Goal: Check status

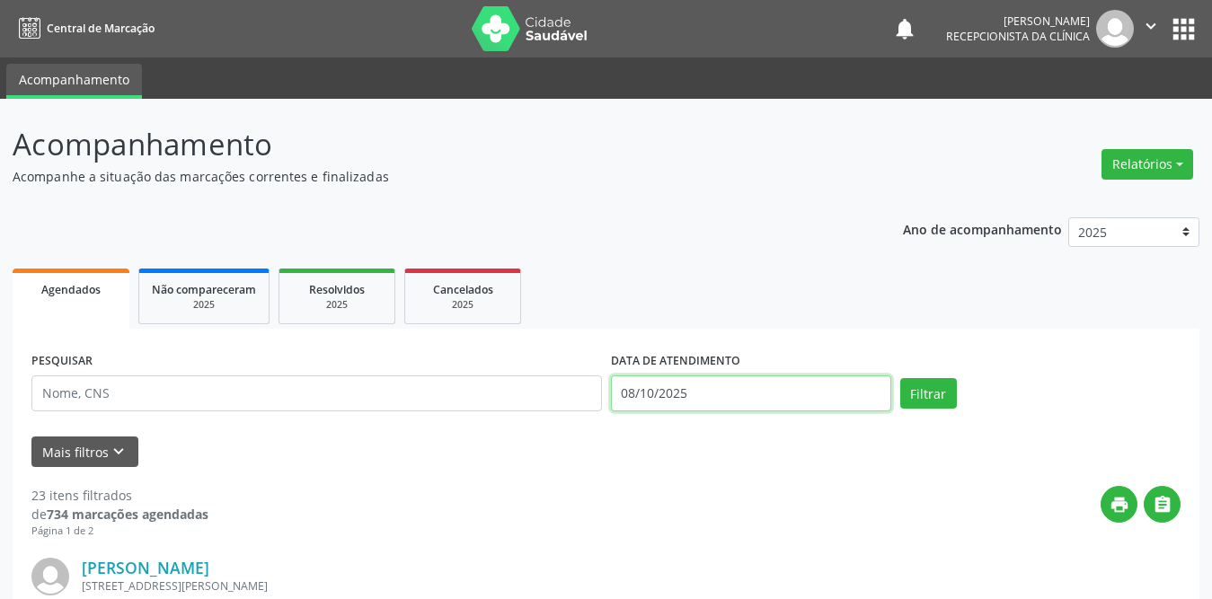
click at [687, 385] on input "08/10/2025" at bounding box center [751, 393] width 280 height 36
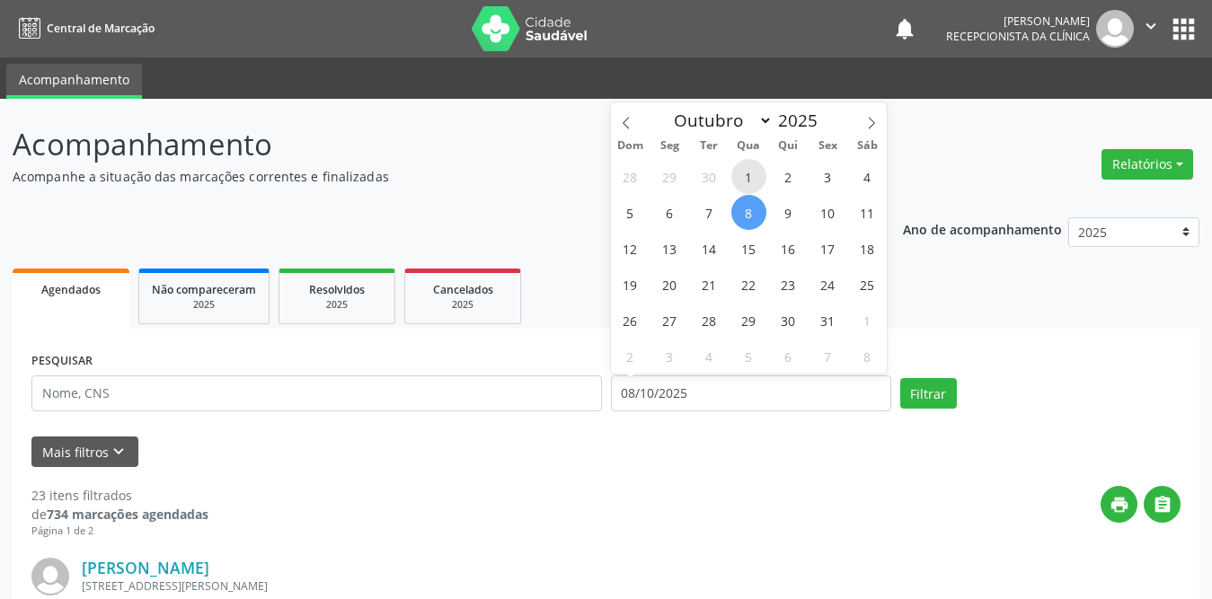
click at [754, 182] on span "1" at bounding box center [748, 176] width 35 height 35
type input "01/10/2025"
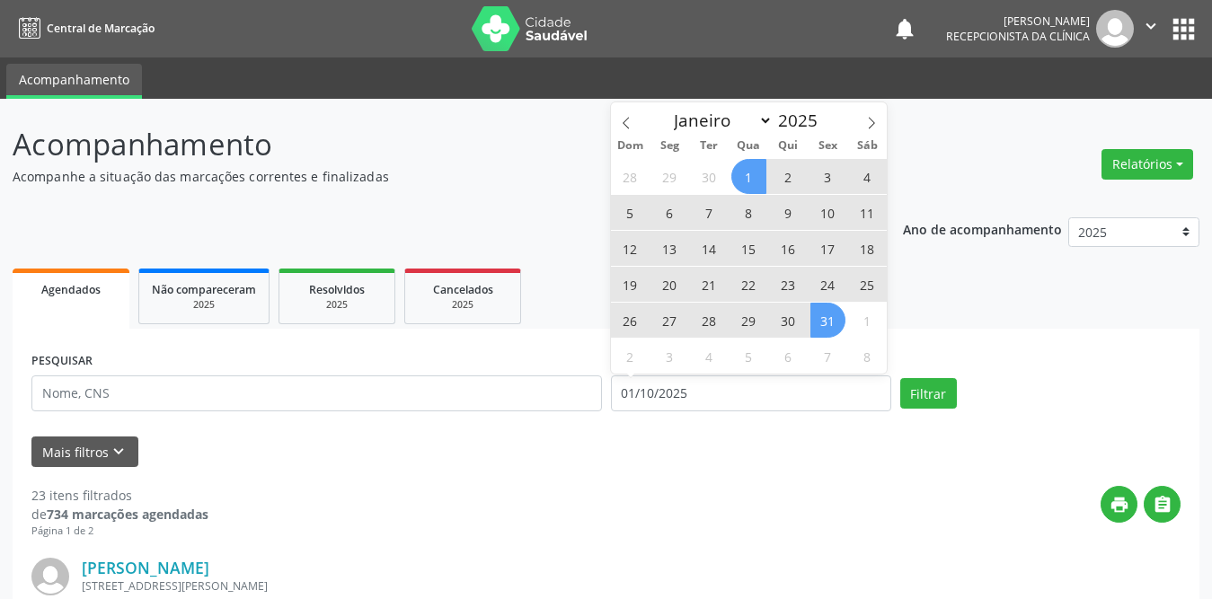
click at [827, 313] on span "31" at bounding box center [827, 320] width 35 height 35
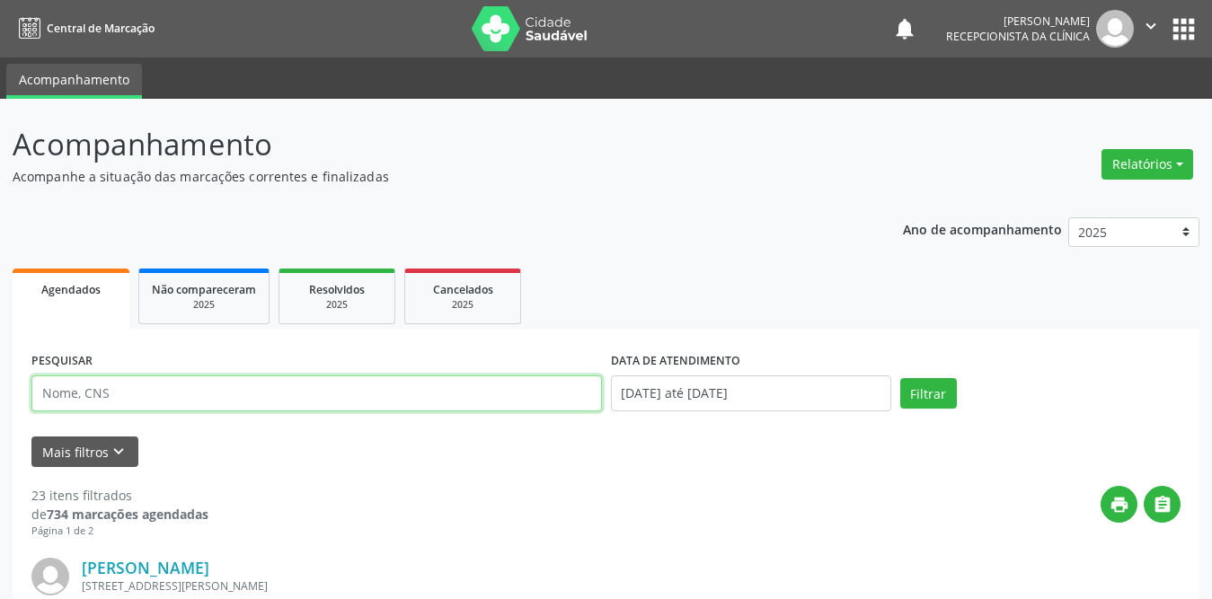
click at [303, 396] on input "text" at bounding box center [316, 393] width 570 height 36
type input "h"
type input "[PERSON_NAME]"
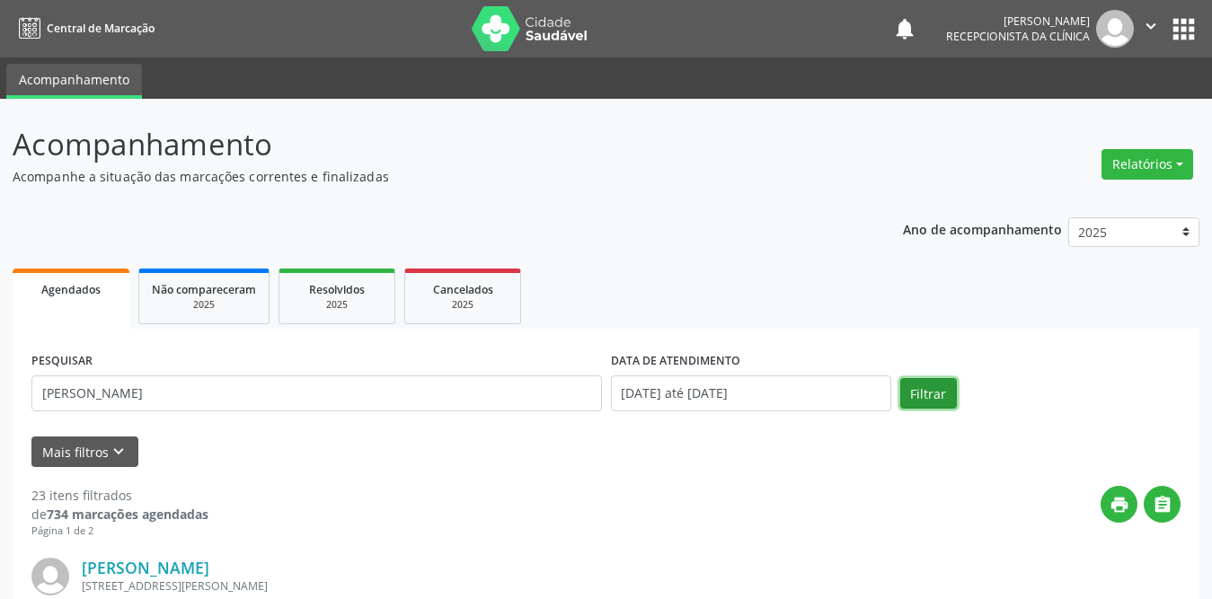
click at [909, 390] on button "Filtrar" at bounding box center [928, 393] width 57 height 31
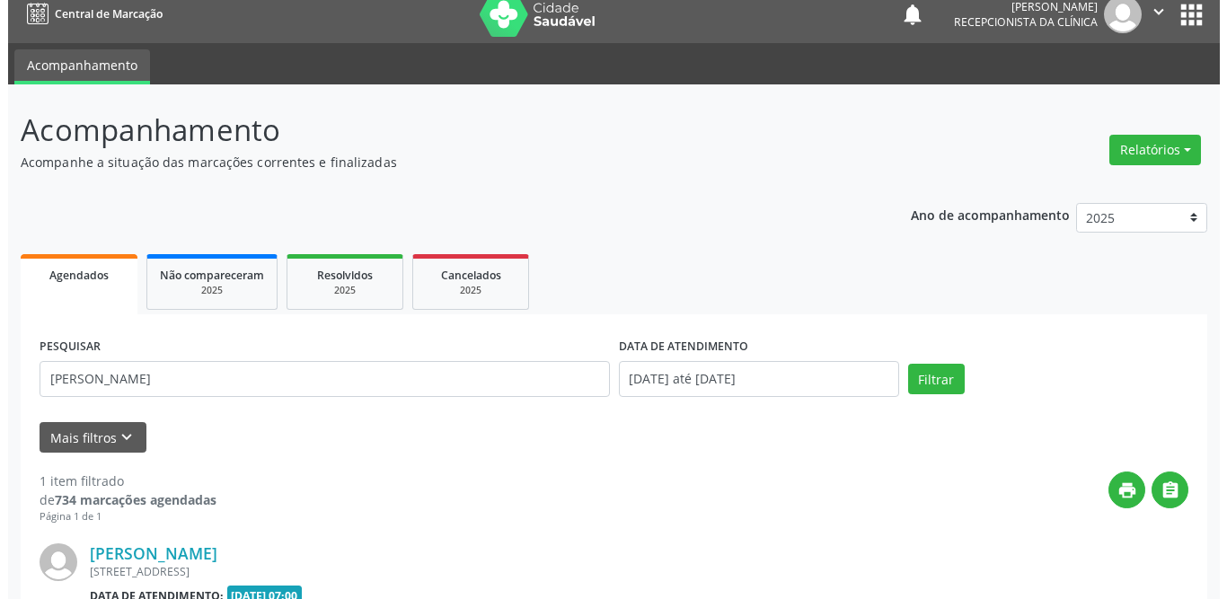
scroll to position [214, 0]
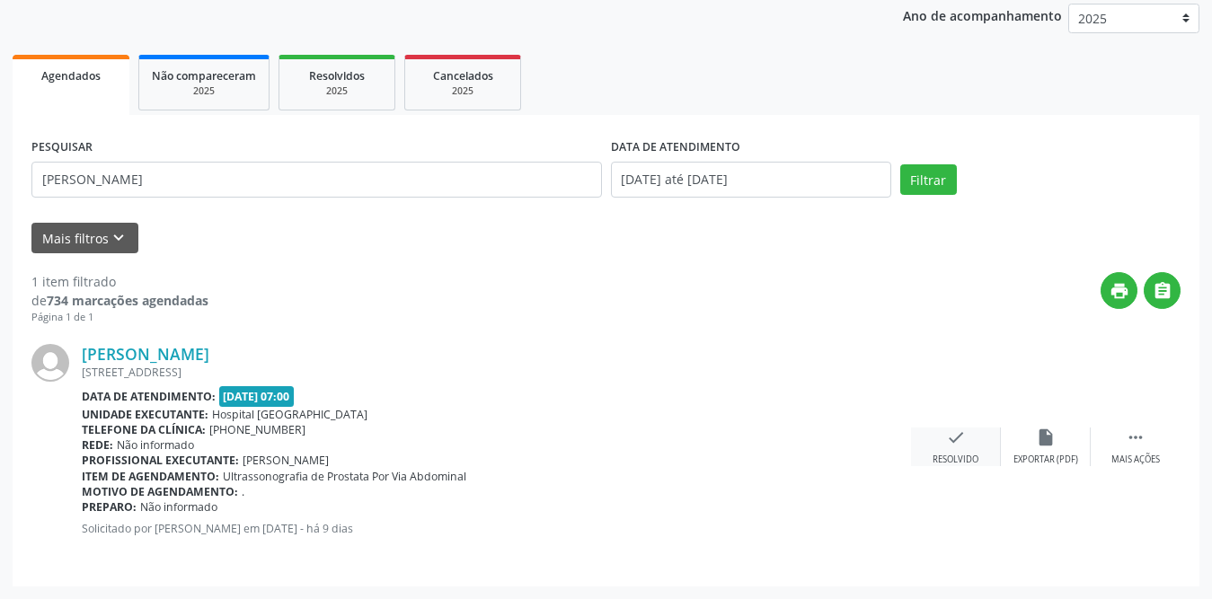
click at [942, 437] on div "check Resolvido" at bounding box center [956, 447] width 90 height 39
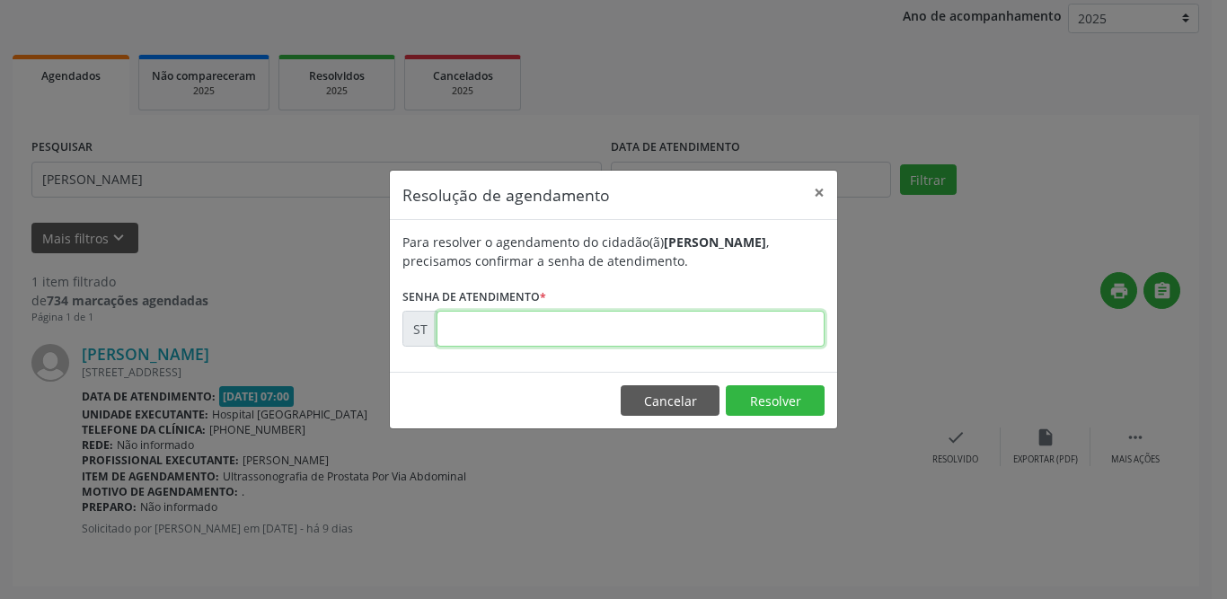
click at [520, 328] on input "text" at bounding box center [631, 329] width 388 height 36
type input "00025220"
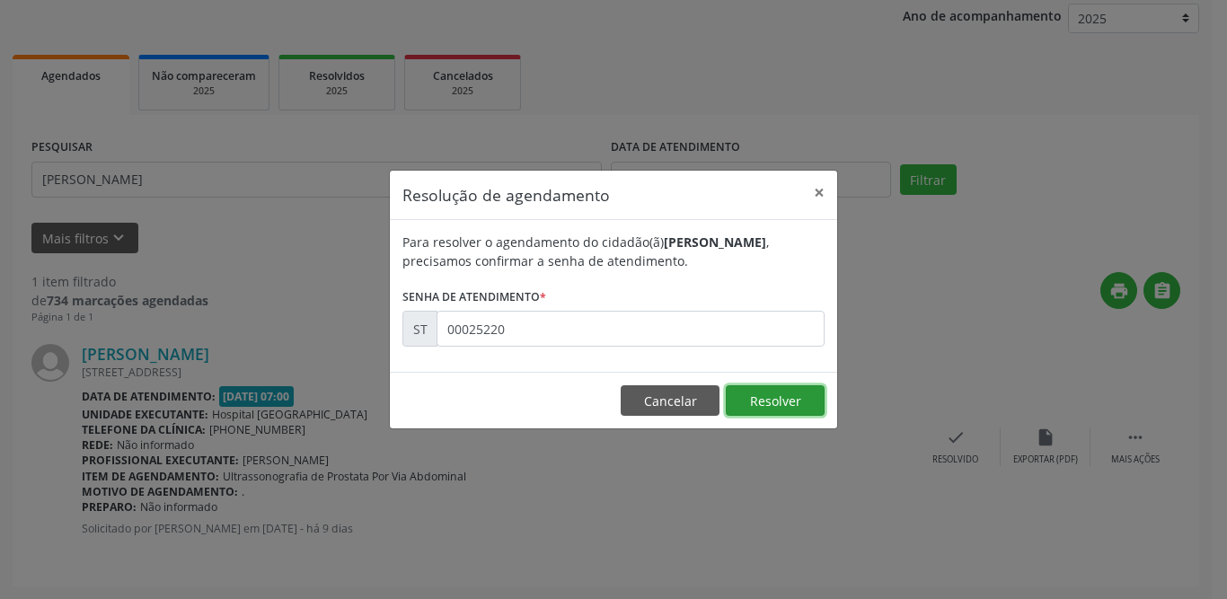
click at [760, 397] on button "Resolver" at bounding box center [775, 400] width 99 height 31
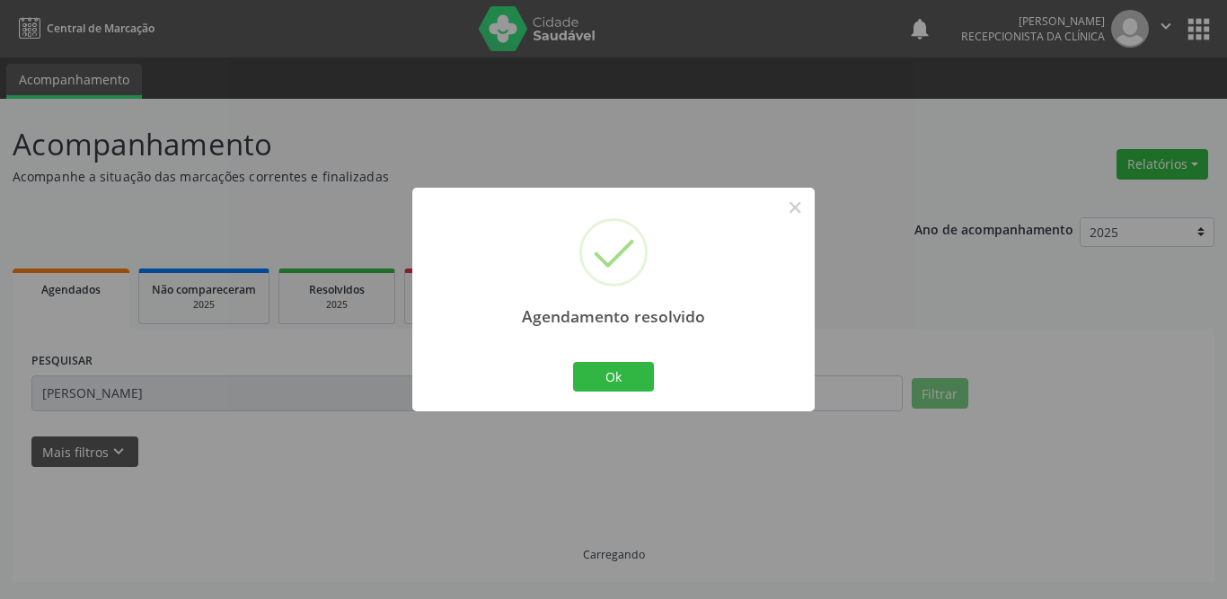
scroll to position [0, 0]
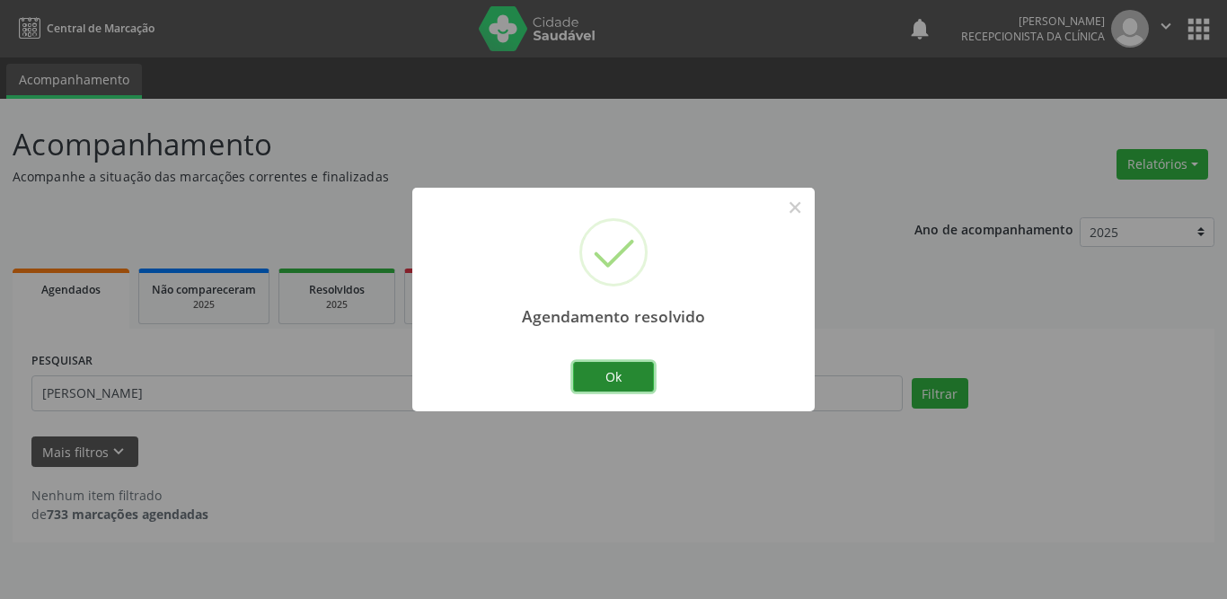
click at [624, 378] on button "Ok" at bounding box center [613, 377] width 81 height 31
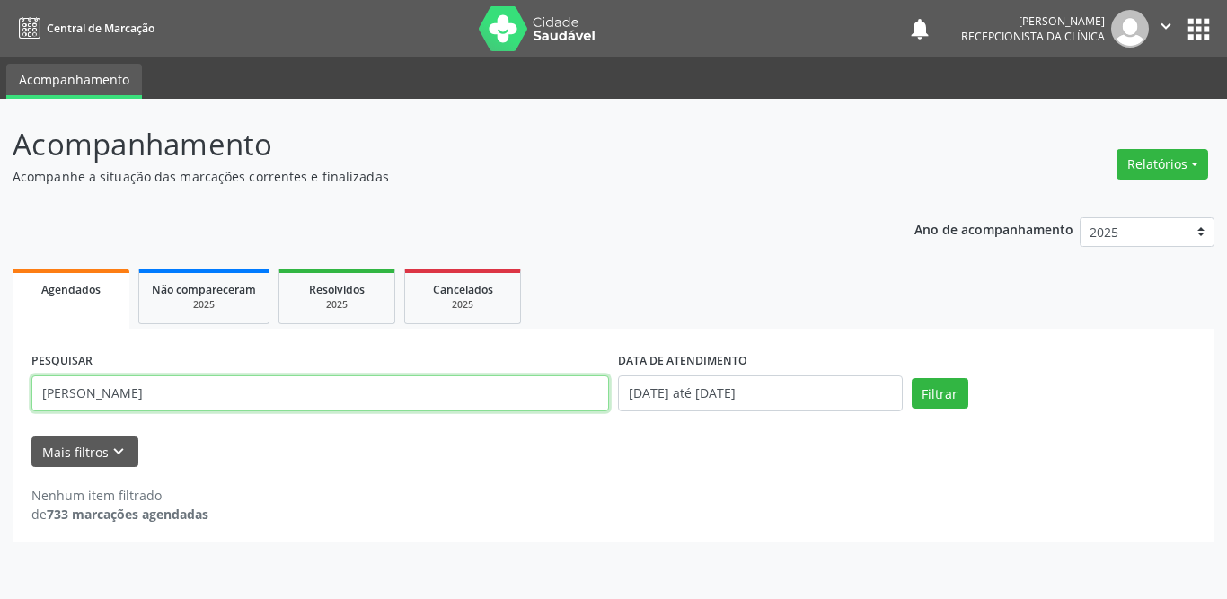
drag, startPoint x: 217, startPoint y: 393, endPoint x: 13, endPoint y: 387, distance: 204.0
click at [13, 387] on div "PESQUISAR [PERSON_NAME] DATA DE ATENDIMENTO [DATE] até [DATE] Filtrar UNIDADE D…" at bounding box center [614, 436] width 1202 height 214
